Goal: Information Seeking & Learning: Learn about a topic

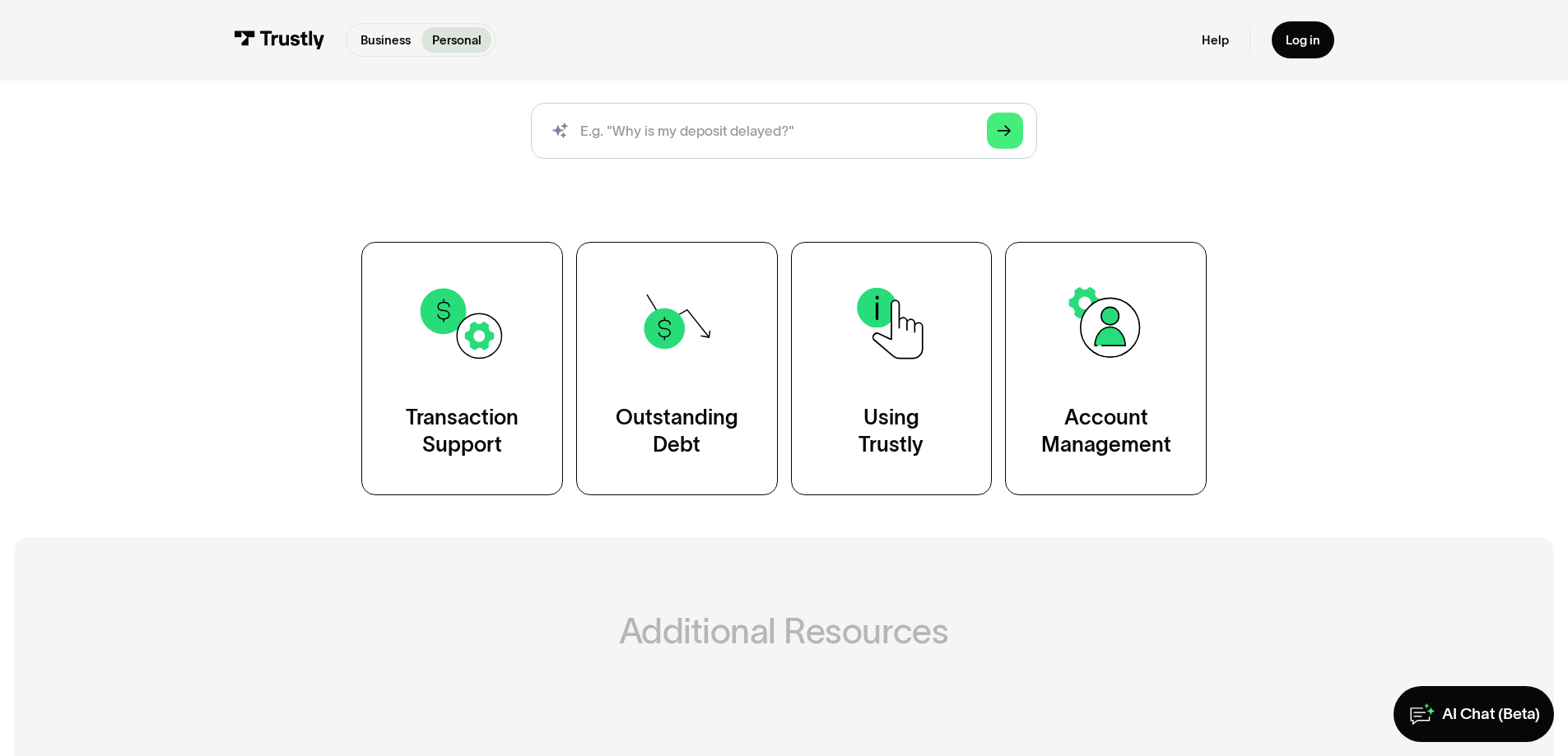
scroll to position [247, 0]
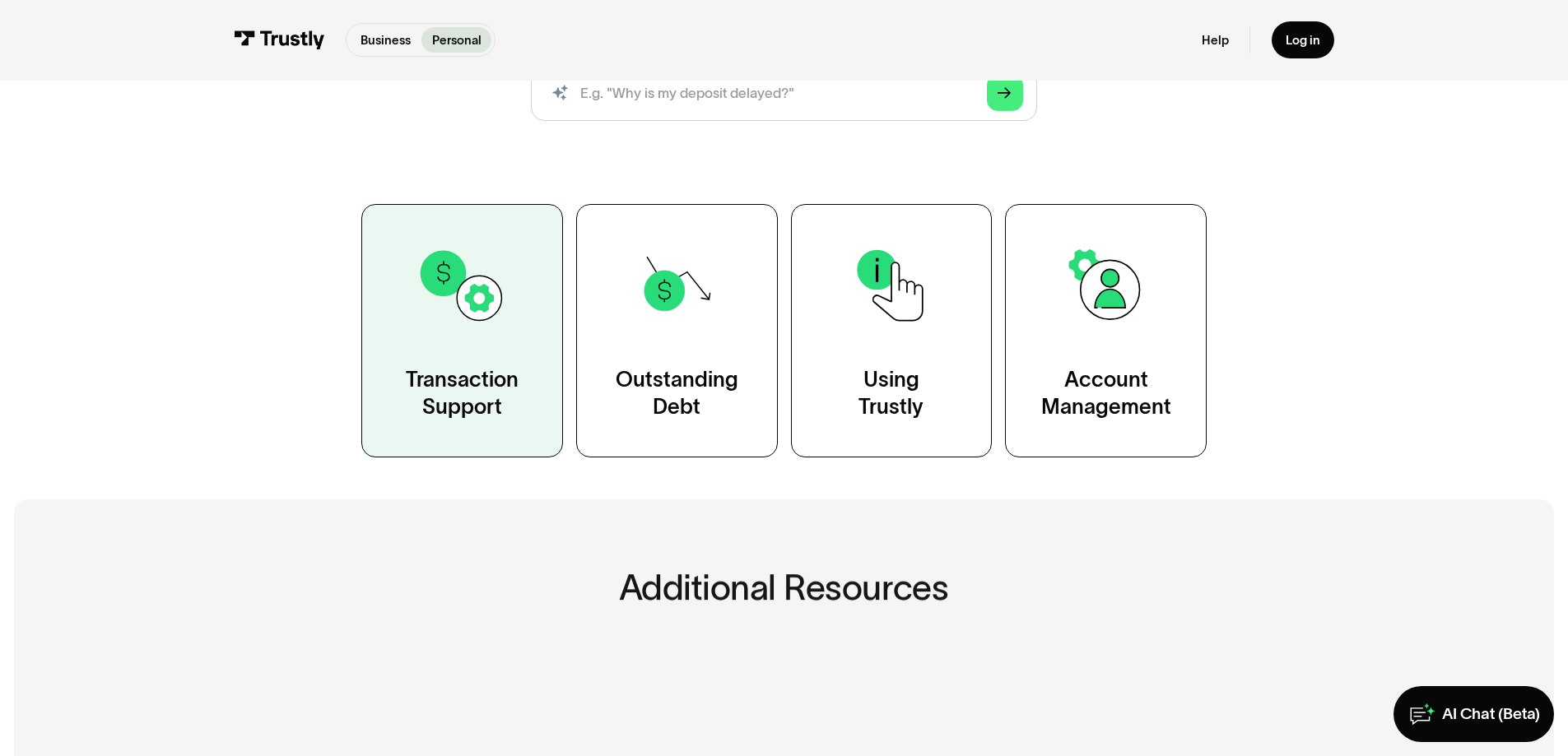
click at [522, 342] on link "Transaction Support" at bounding box center [462, 330] width 201 height 253
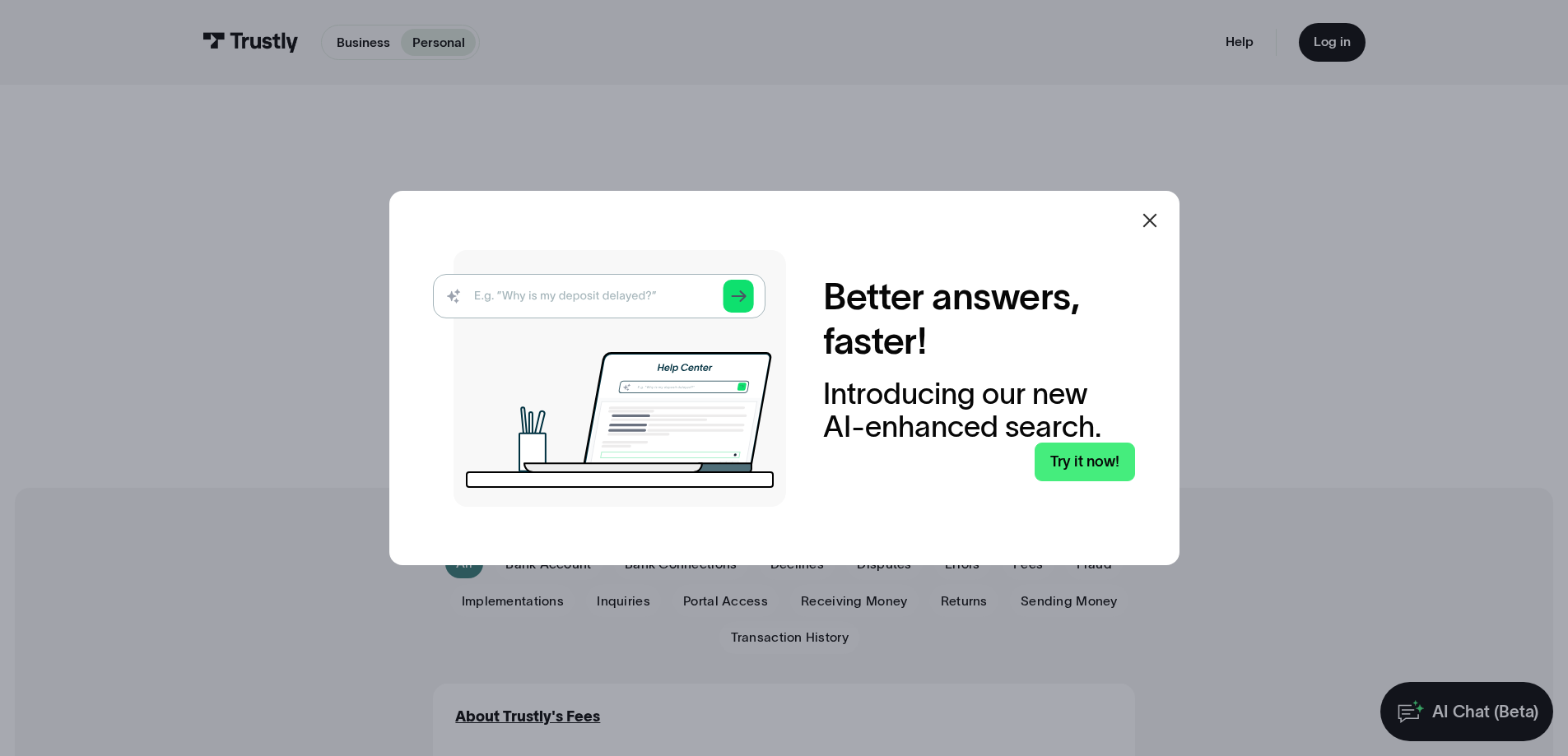
click at [1155, 209] on div at bounding box center [1149, 220] width 39 height 39
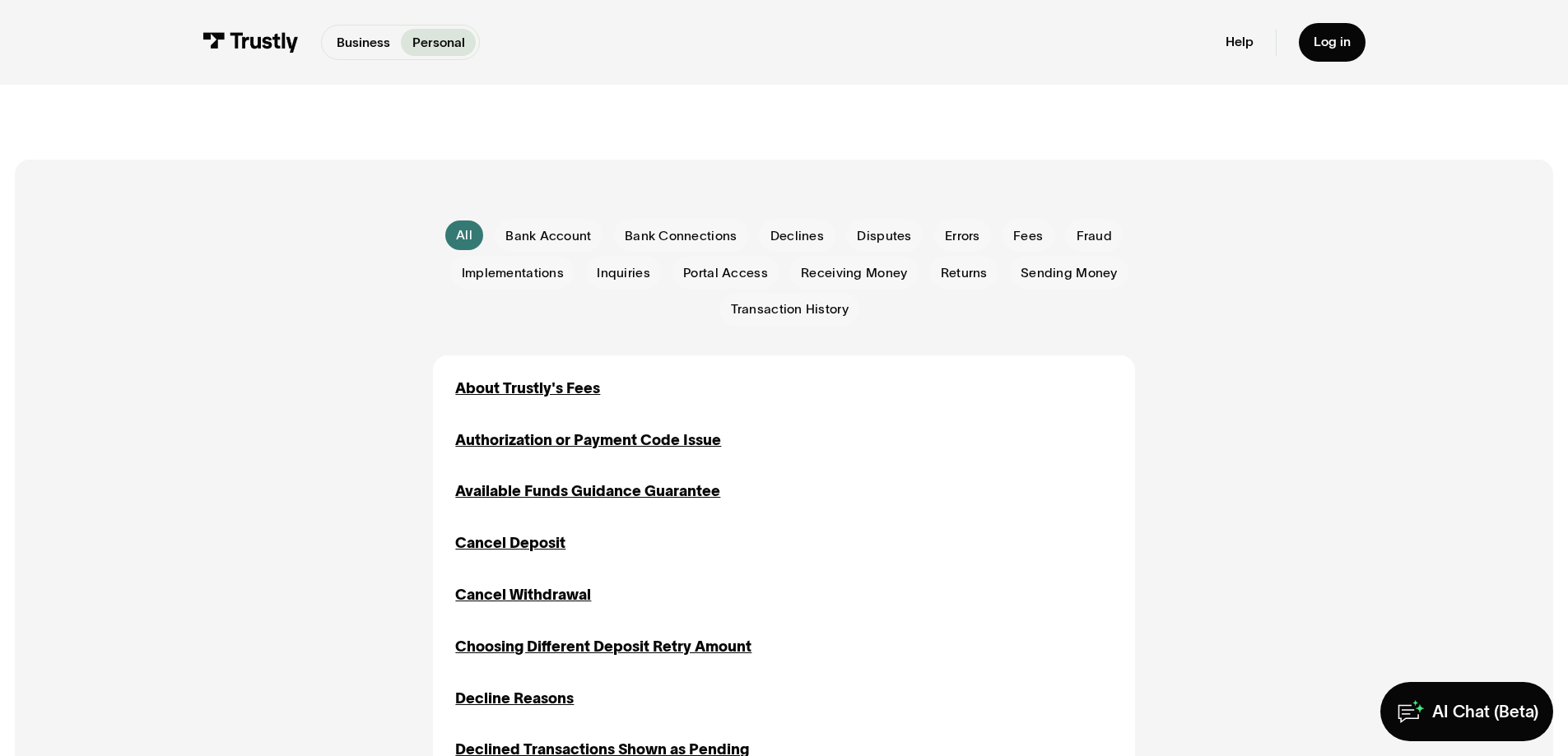
scroll to position [329, 0]
click at [668, 229] on span "Bank Connections" at bounding box center [681, 235] width 112 height 18
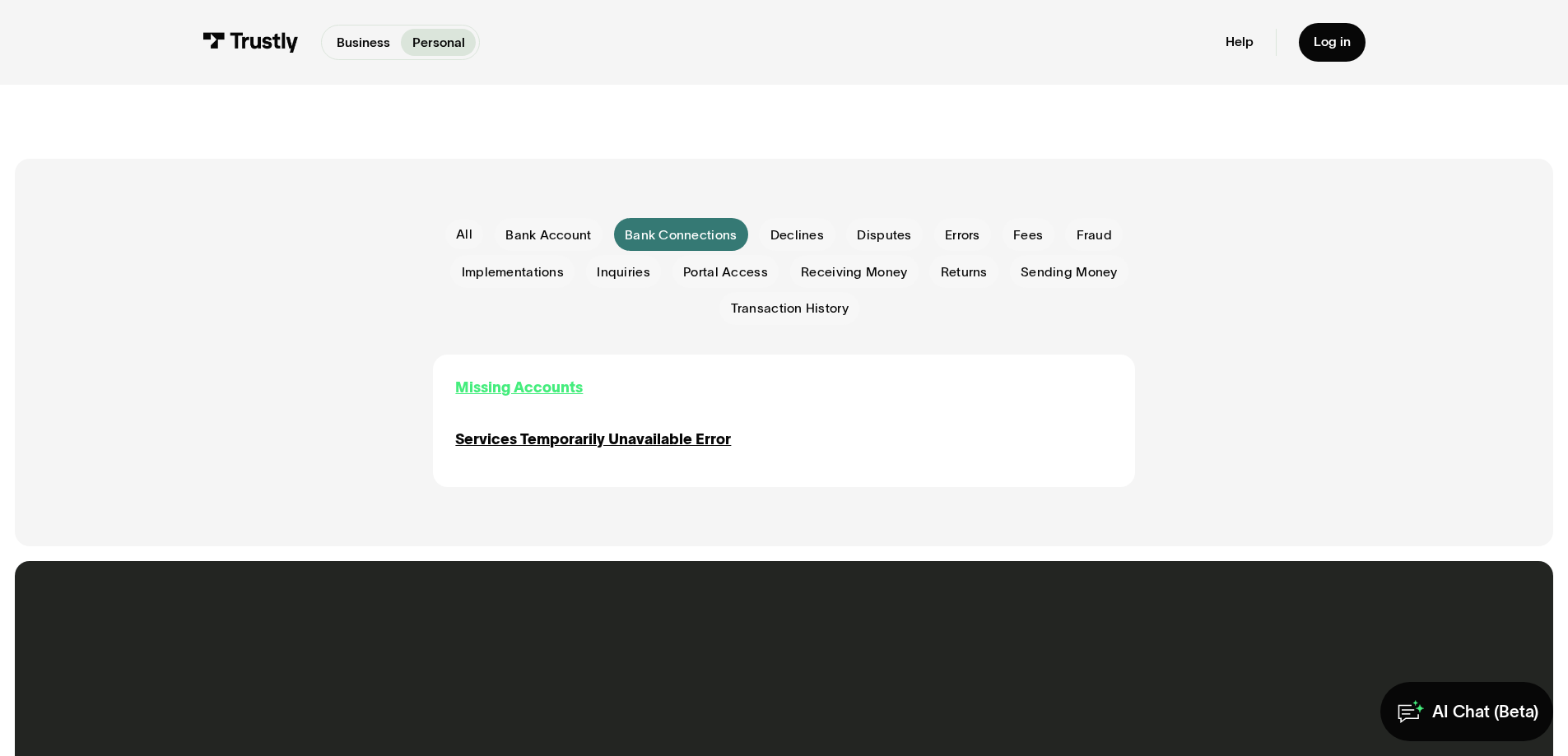
click at [565, 382] on div "Missing Accounts" at bounding box center [519, 388] width 128 height 22
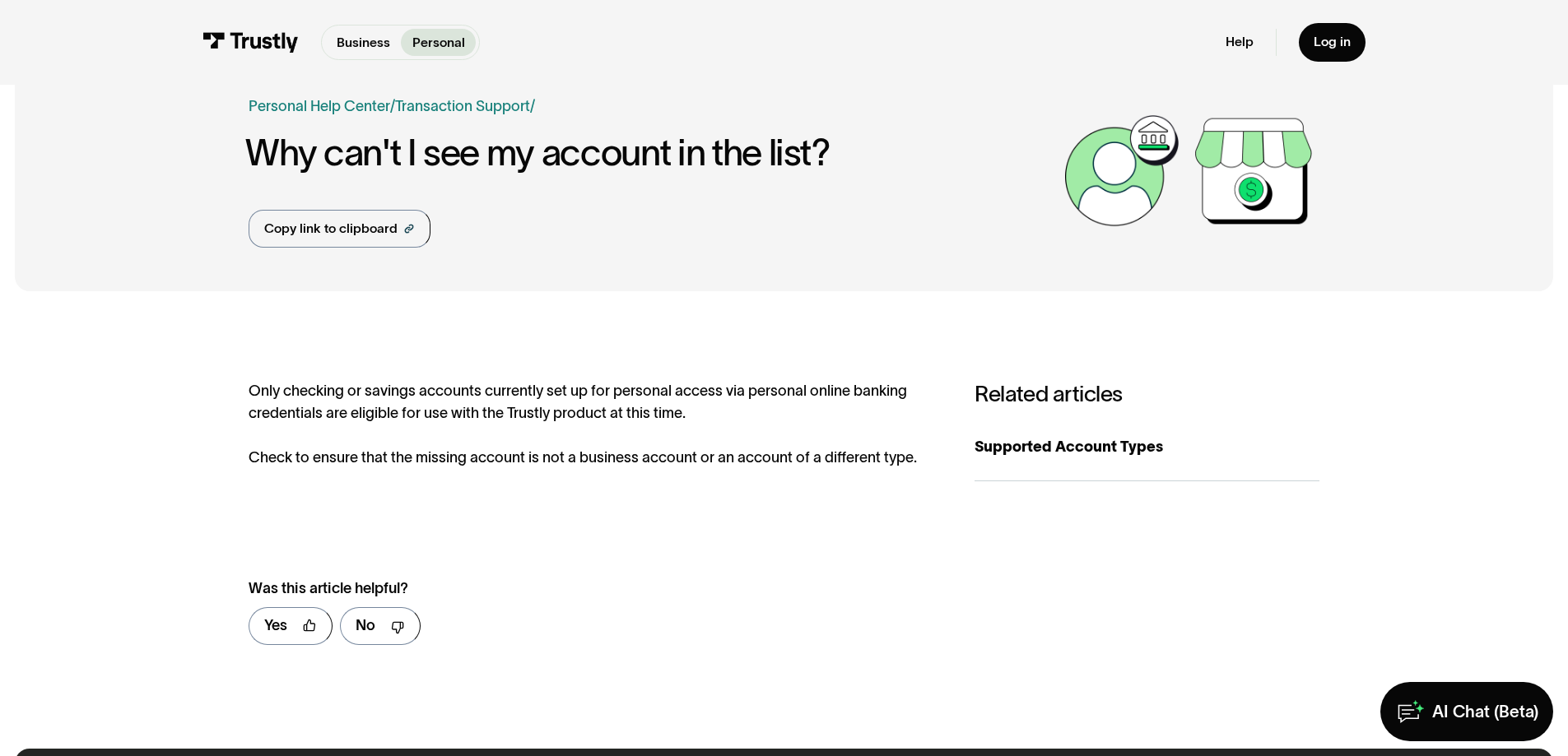
scroll to position [82, 0]
